Goal: Information Seeking & Learning: Learn about a topic

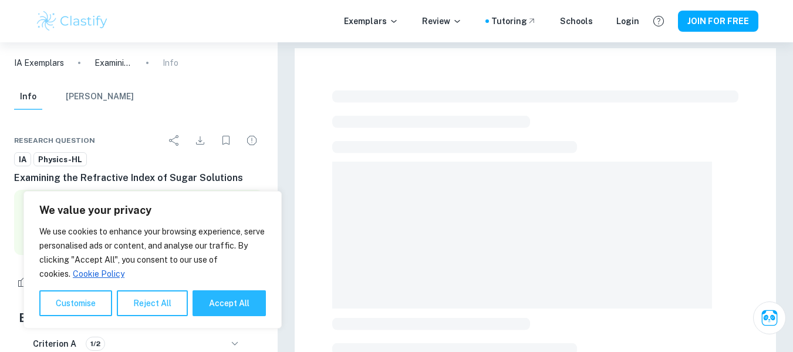
click at [139, 306] on button "Reject All" at bounding box center [152, 303] width 71 height 26
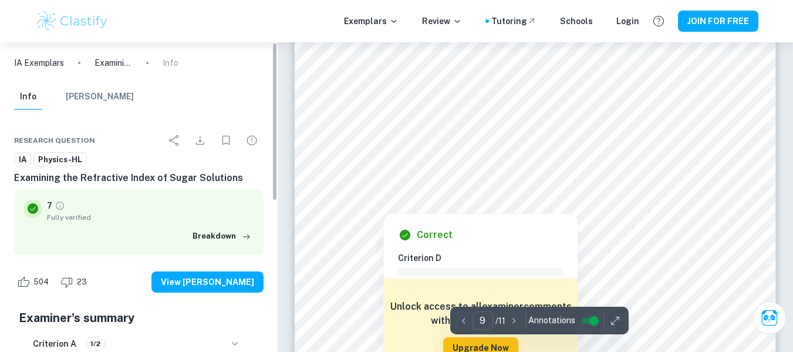
scroll to position [5406, 0]
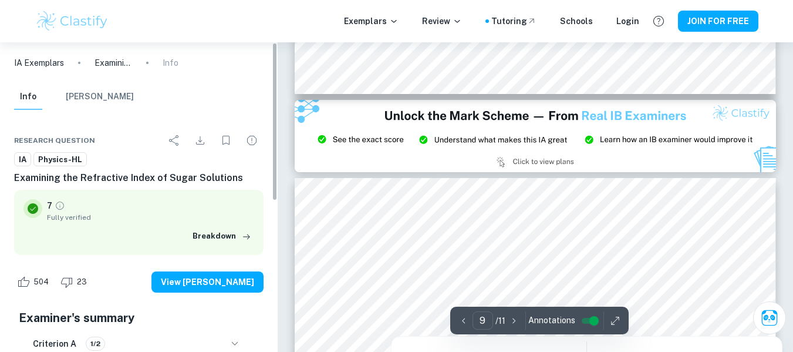
type input "8"
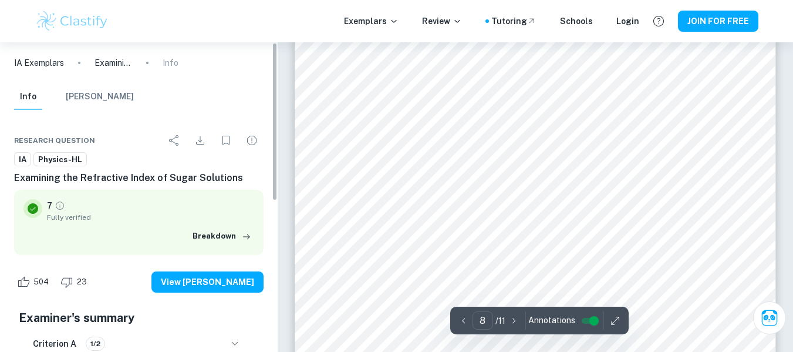
scroll to position [4633, 0]
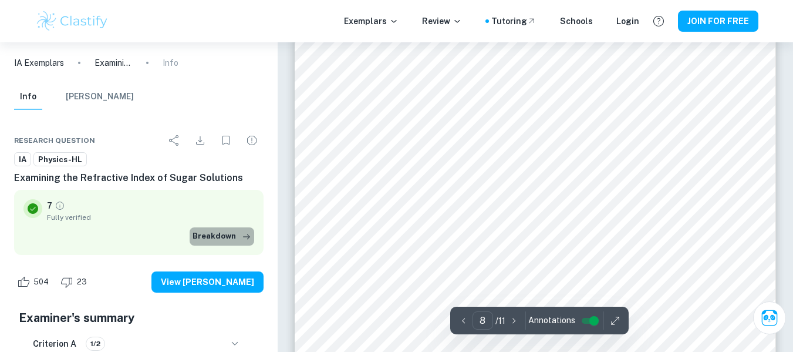
click at [235, 235] on button "Breakdown" at bounding box center [222, 236] width 65 height 18
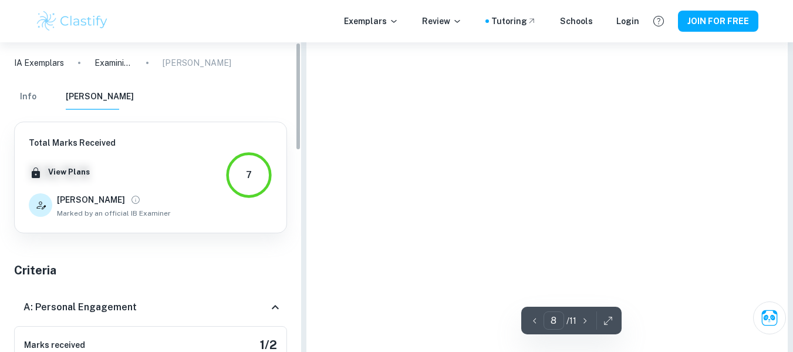
type input "8"
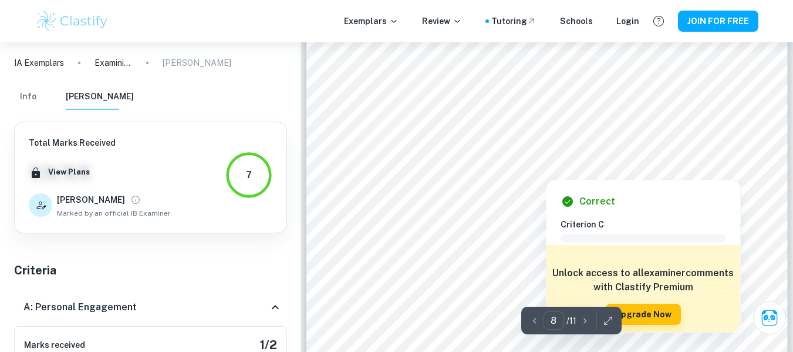
scroll to position [4632, 0]
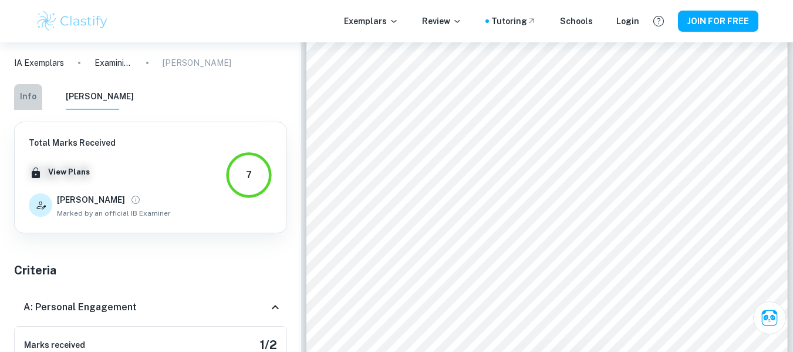
click at [25, 100] on button "Info" at bounding box center [28, 97] width 28 height 26
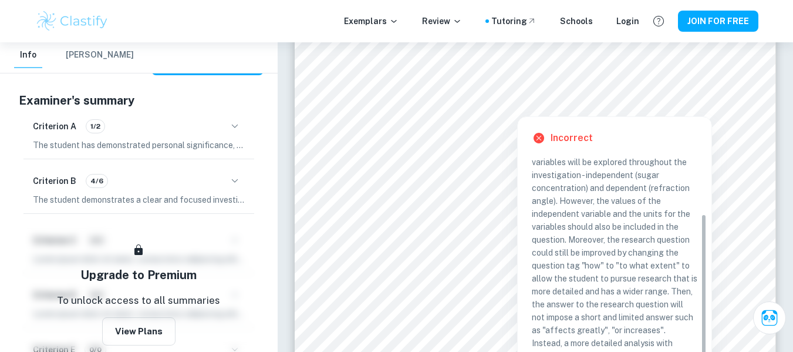
scroll to position [89, 0]
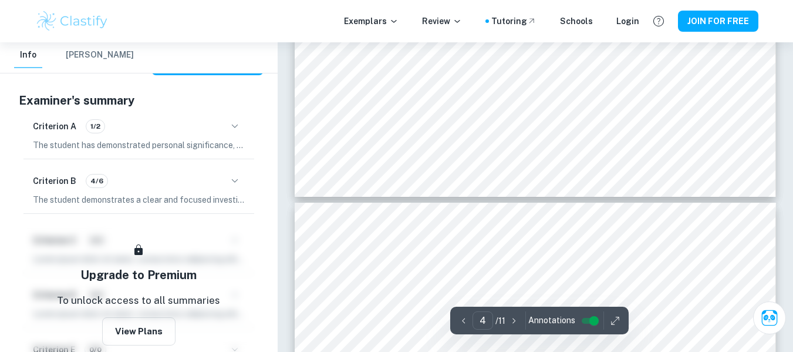
type input "5"
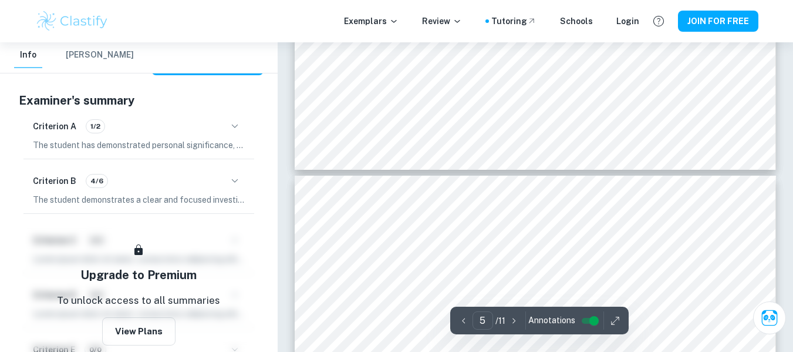
scroll to position [2548, 0]
